Goal: Information Seeking & Learning: Learn about a topic

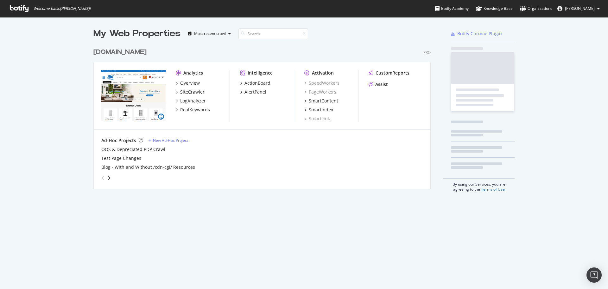
scroll to position [284, 599]
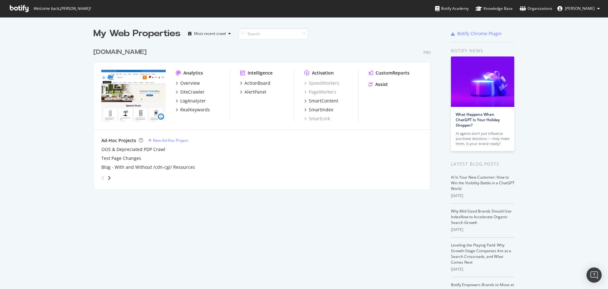
click at [187, 72] on div "Analytics" at bounding box center [193, 73] width 20 height 6
click at [185, 81] on div "Overview" at bounding box center [190, 83] width 20 height 6
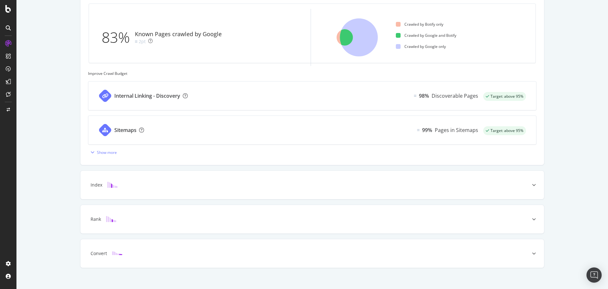
scroll to position [203, 0]
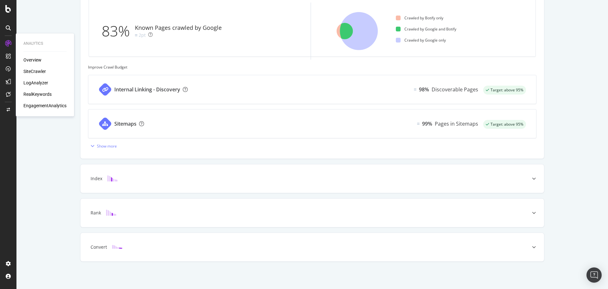
click at [27, 68] on div "SiteCrawler" at bounding box center [34, 71] width 22 height 6
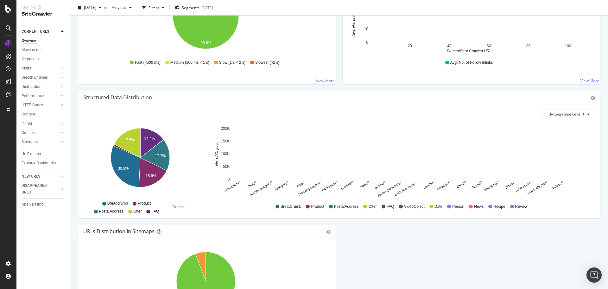
scroll to position [630, 0]
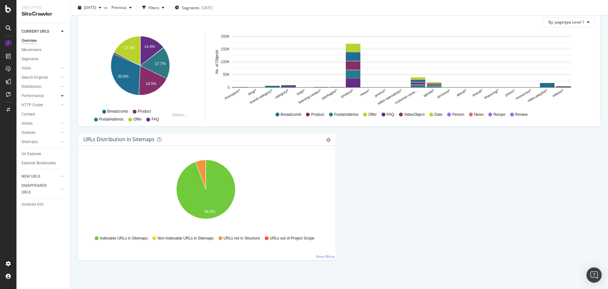
click at [63, 96] on icon at bounding box center [62, 96] width 3 height 4
click at [39, 99] on div "Performance" at bounding box center [33, 96] width 22 height 7
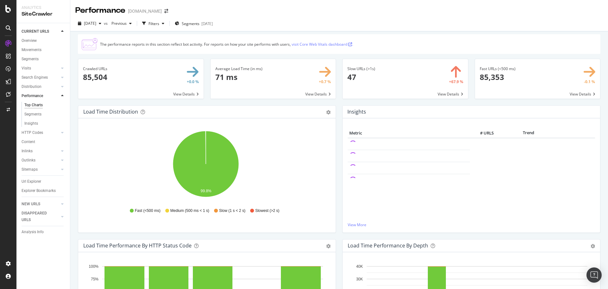
click at [332, 45] on link "visit Core Web Vitals dashboard ." at bounding box center [322, 43] width 61 height 5
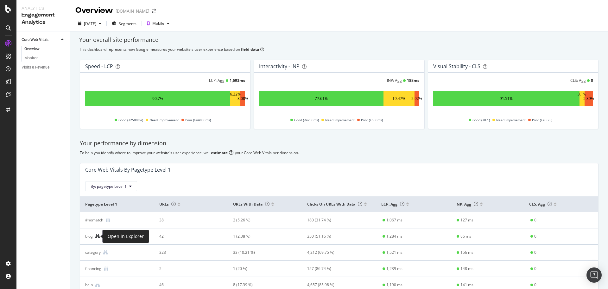
click at [96, 237] on icon at bounding box center [97, 236] width 4 height 4
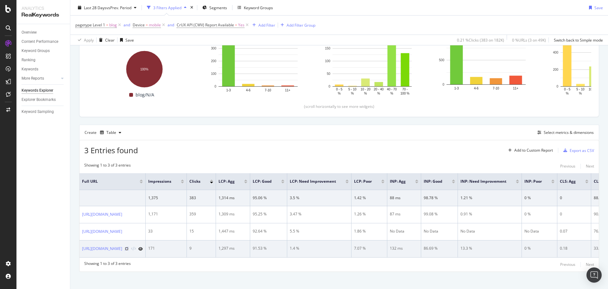
click at [129, 248] on icon at bounding box center [127, 248] width 4 height 4
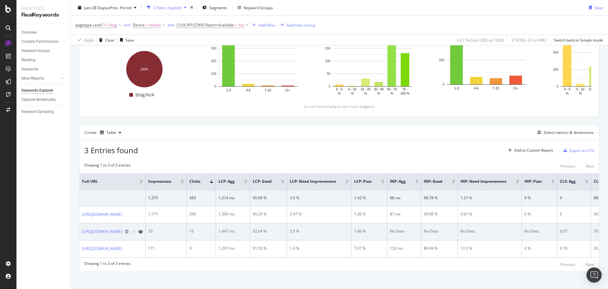
click at [129, 232] on icon at bounding box center [127, 231] width 4 height 4
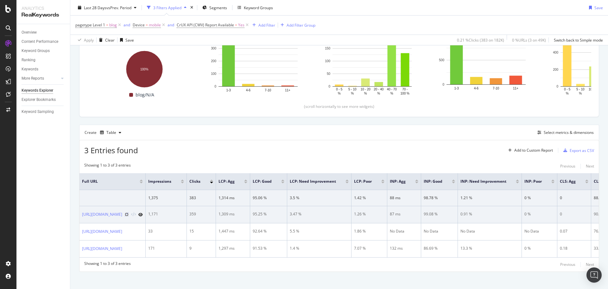
click at [129, 212] on icon at bounding box center [127, 214] width 4 height 4
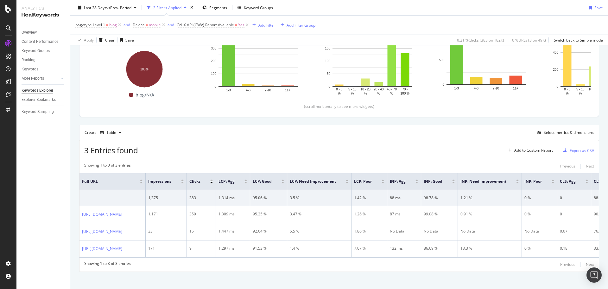
click at [339, 129] on div "Create Table Select metrics & dimensions" at bounding box center [339, 131] width 520 height 15
